Goal: Find specific page/section: Find specific page/section

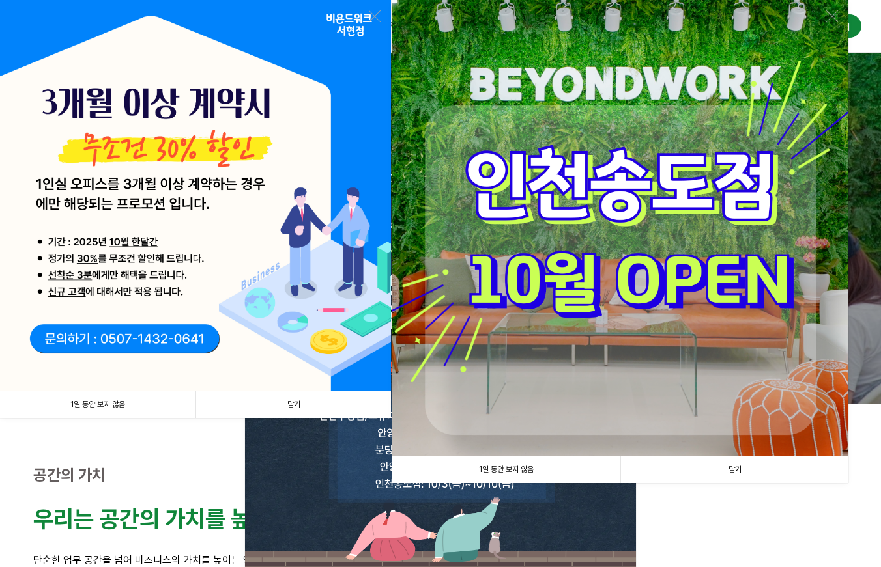
click at [117, 405] on link "1일 동안 보지 않음" at bounding box center [97, 405] width 195 height 27
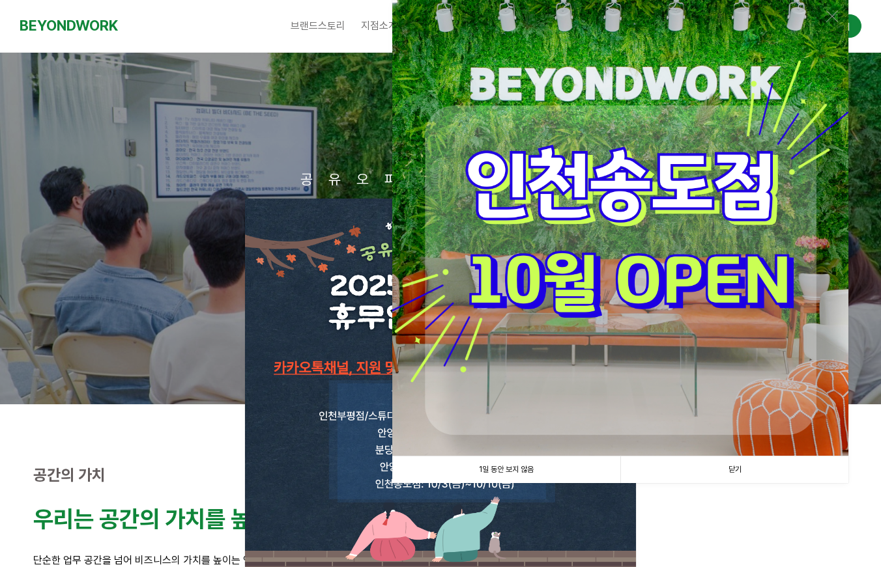
click at [500, 468] on link "1일 동안 보지 않음" at bounding box center [506, 470] width 228 height 27
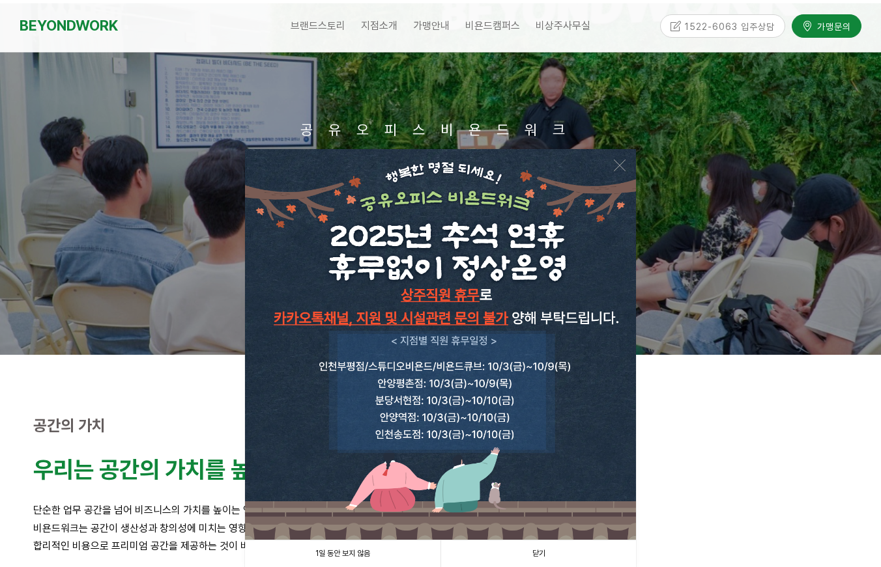
scroll to position [87, 0]
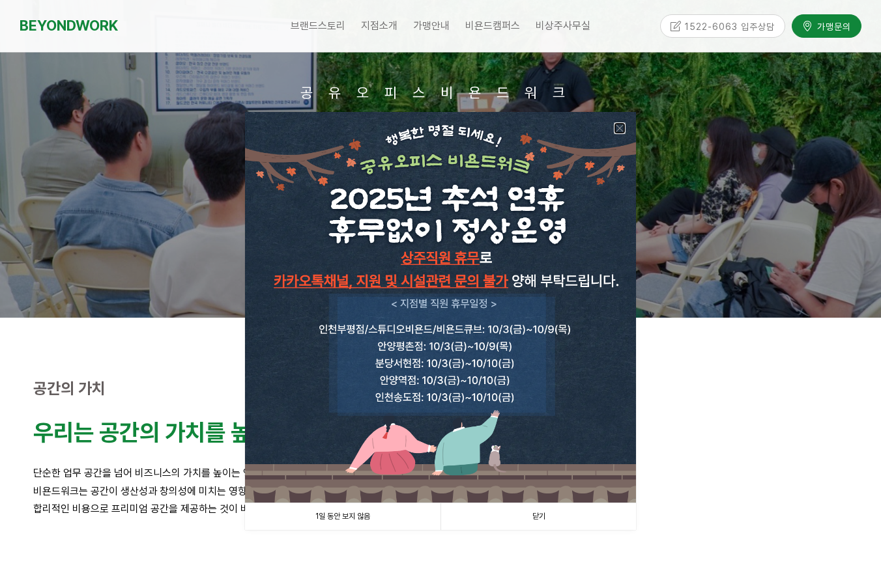
click at [619, 130] on link at bounding box center [620, 128] width 12 height 12
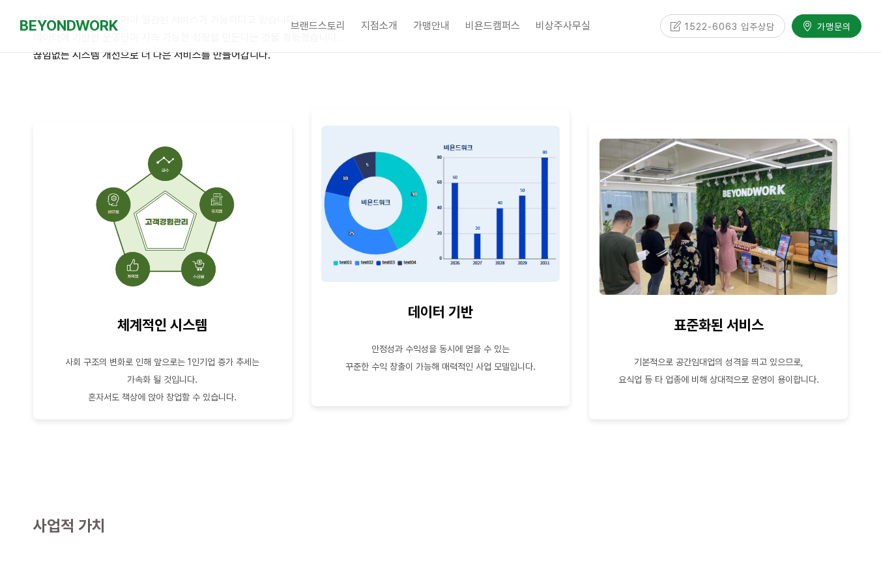
scroll to position [1650, 0]
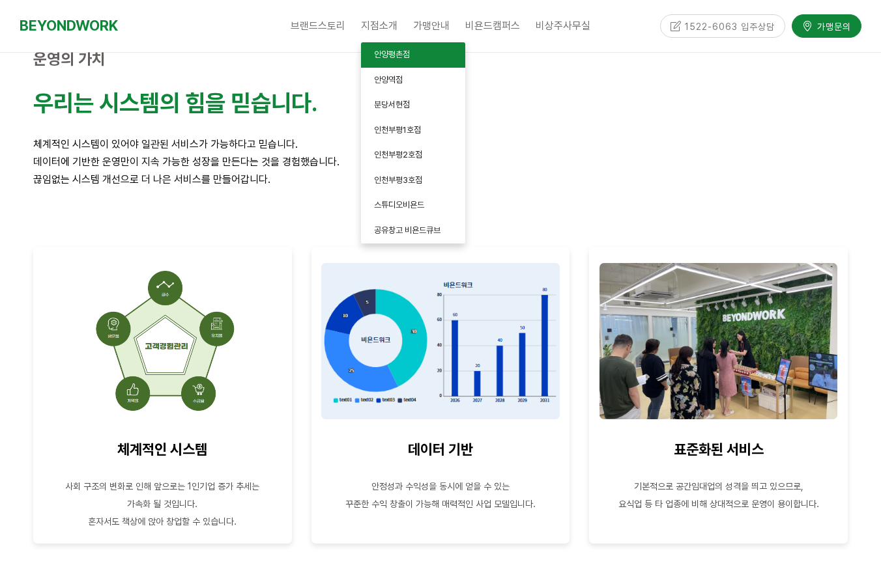
click at [386, 48] on link "안양평촌점" at bounding box center [413, 54] width 104 height 25
